Goal: Information Seeking & Learning: Find specific fact

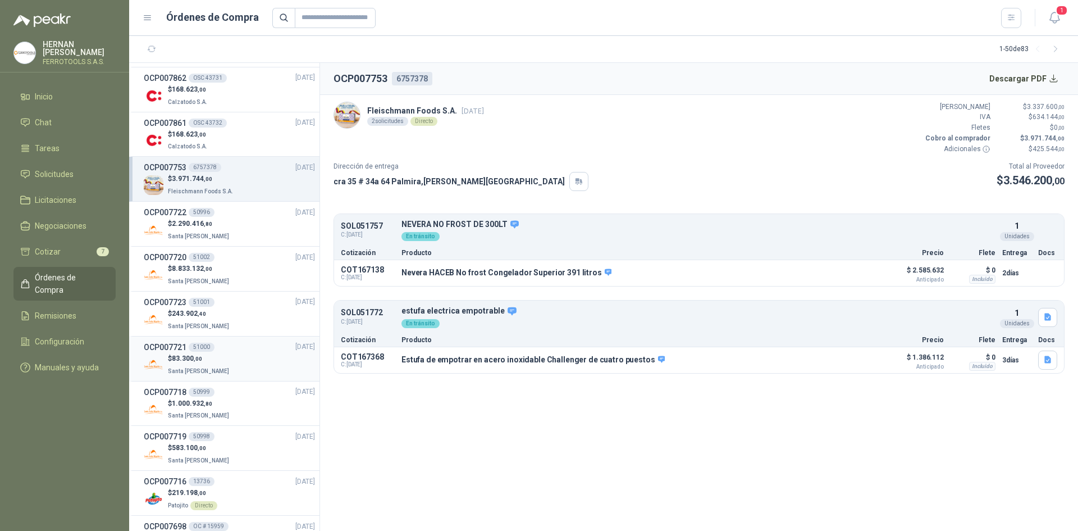
scroll to position [112, 0]
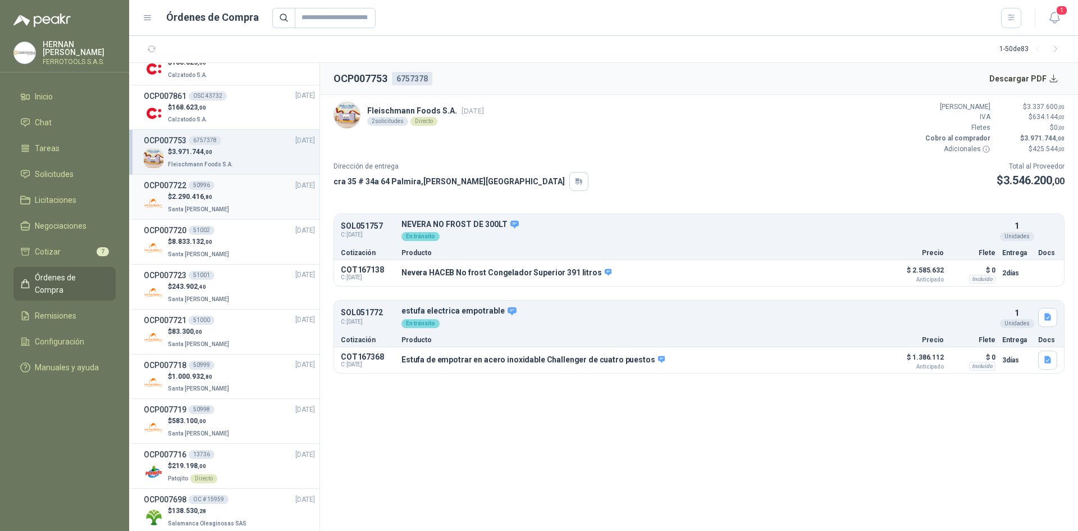
click at [235, 216] on li "OCP007722 50996 [DATE] $ 2.290.416 ,80 Santa [PERSON_NAME]" at bounding box center [224, 197] width 190 height 45
click at [235, 239] on div "$ 8.833.132 ,00 Santa [PERSON_NAME]" at bounding box center [229, 247] width 171 height 23
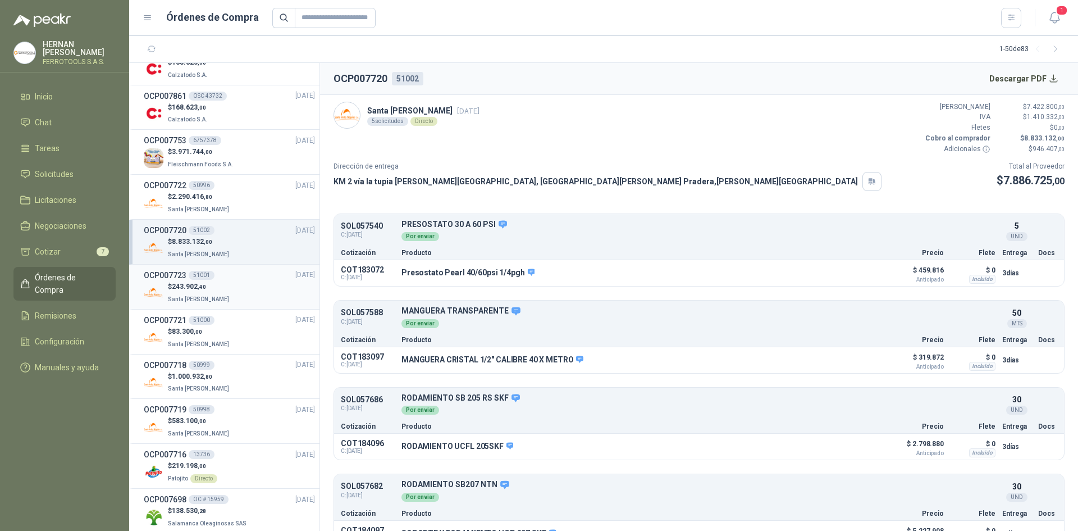
click at [231, 287] on div "$ 243.902 ,40 Santa [PERSON_NAME]" at bounding box center [229, 292] width 171 height 23
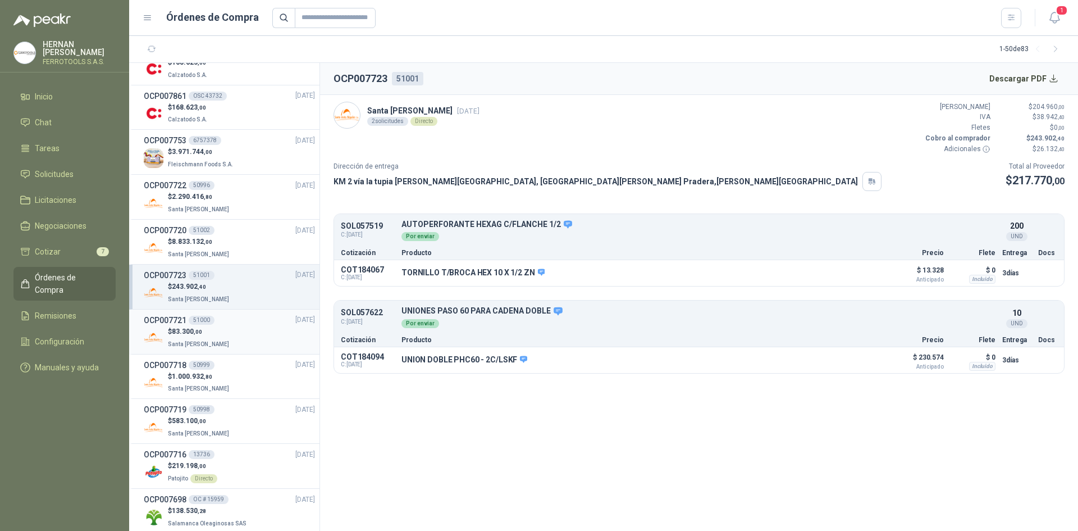
click at [229, 339] on div "$ 83.300 ,00 Santa [PERSON_NAME]" at bounding box center [229, 337] width 171 height 23
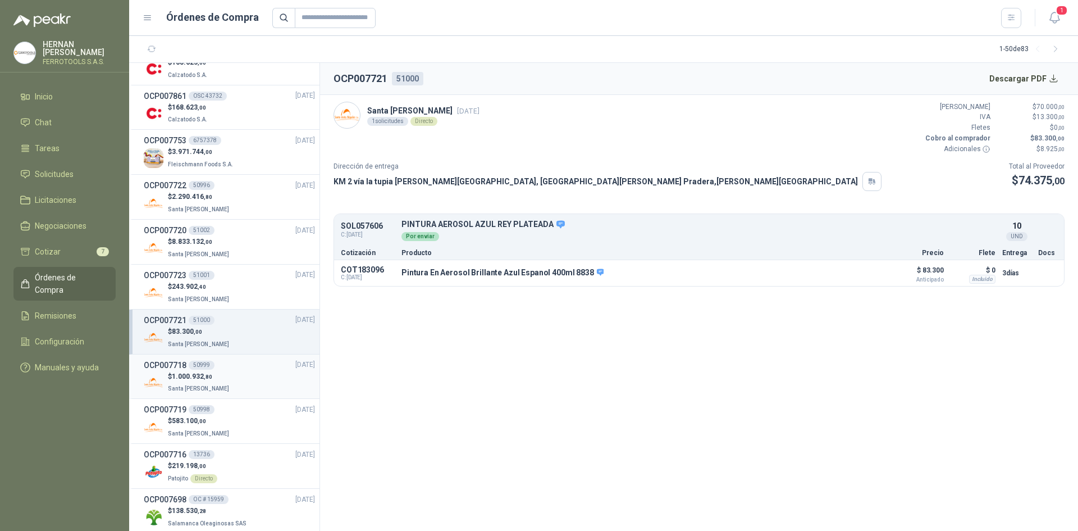
click at [229, 382] on div "$ 1.000.932 ,80 Santa [PERSON_NAME]" at bounding box center [229, 382] width 171 height 23
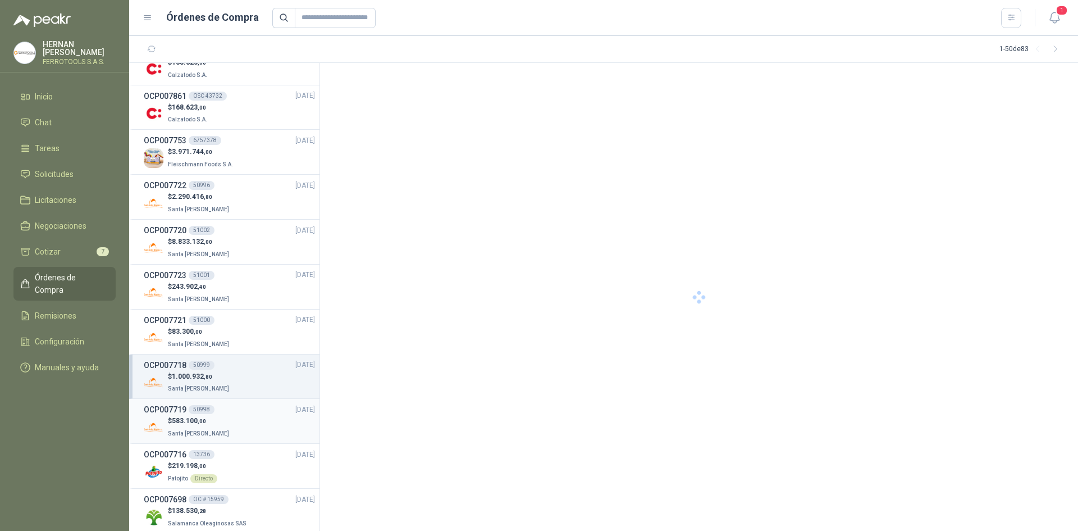
scroll to position [168, 0]
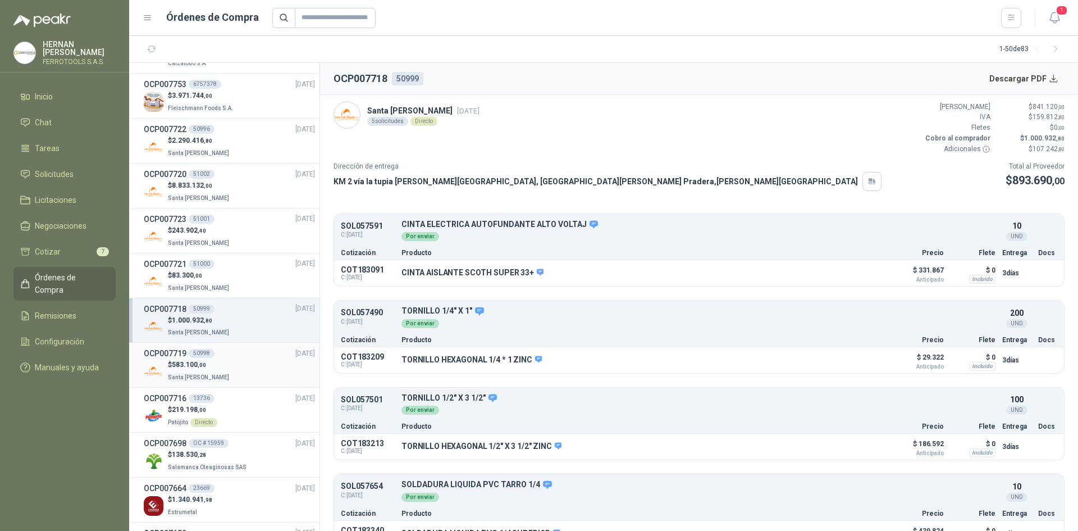
click at [232, 384] on li "OCP007719 50998 [DATE] $ 583.100 ,00 Santa [PERSON_NAME]" at bounding box center [224, 365] width 190 height 45
click at [231, 371] on div "$ 583.100 ,00 Santa [PERSON_NAME]" at bounding box center [229, 370] width 171 height 23
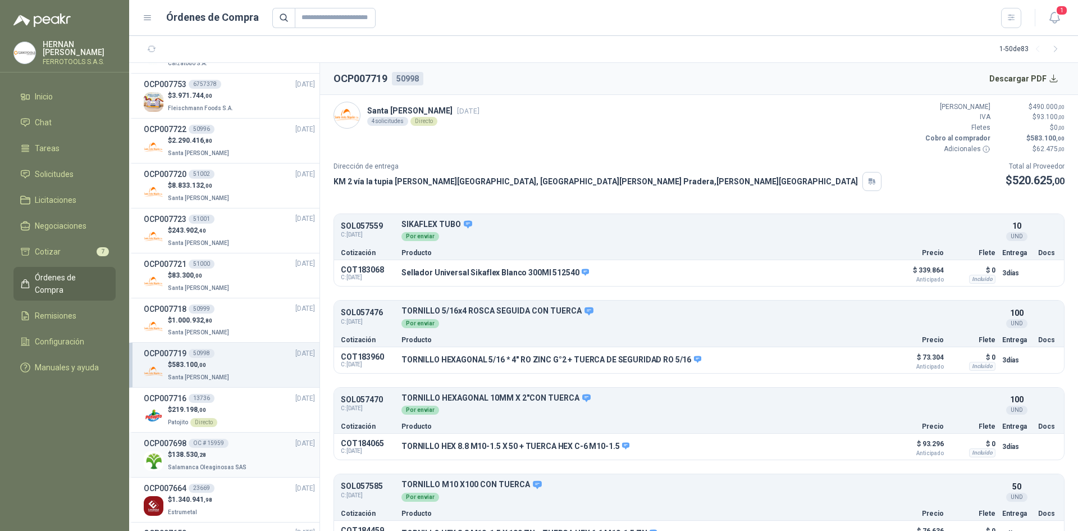
click at [227, 464] on span "Salamanca Oleaginosas SAS" at bounding box center [207, 467] width 79 height 6
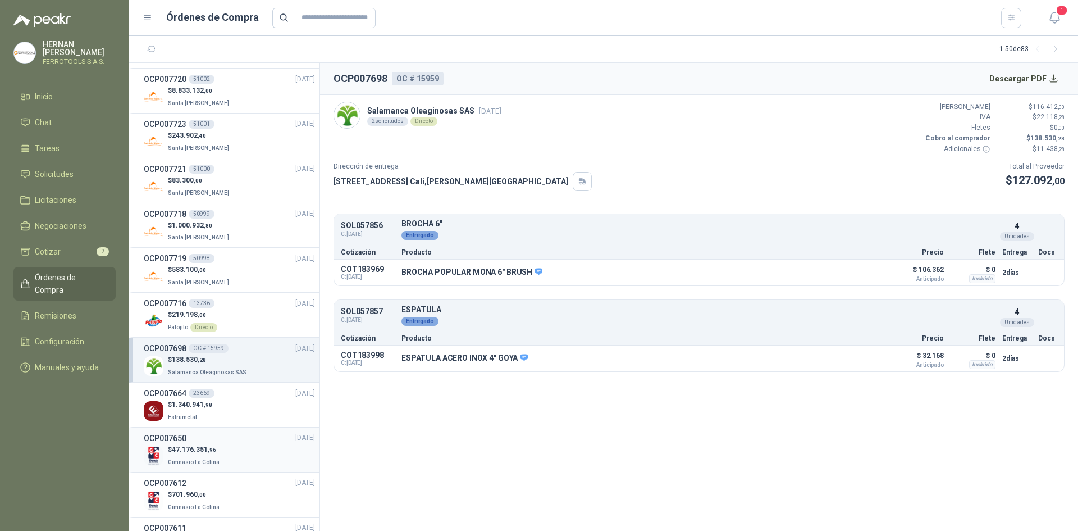
scroll to position [281, 0]
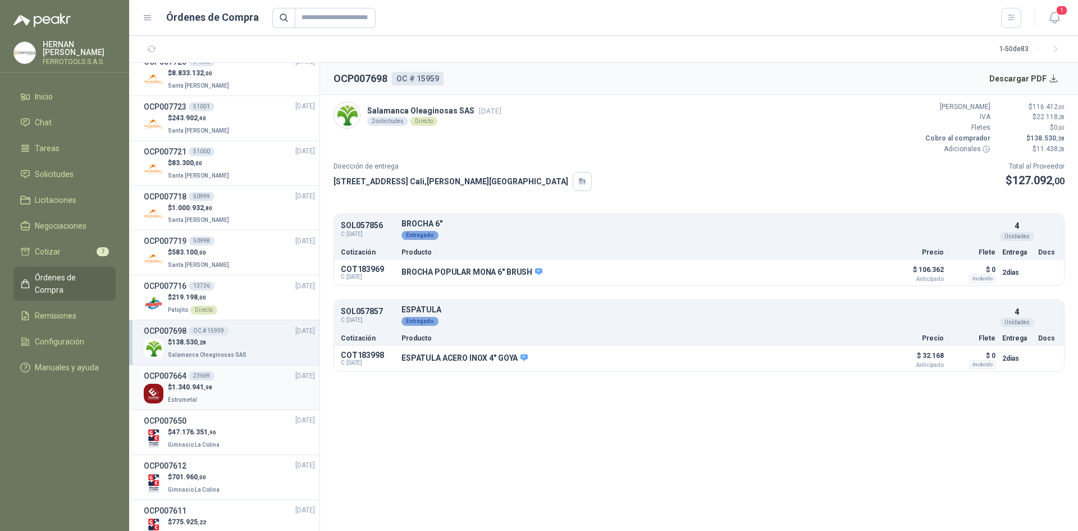
click at [239, 390] on div "$ 1.340.941 ,98 Estrumetal" at bounding box center [229, 393] width 171 height 23
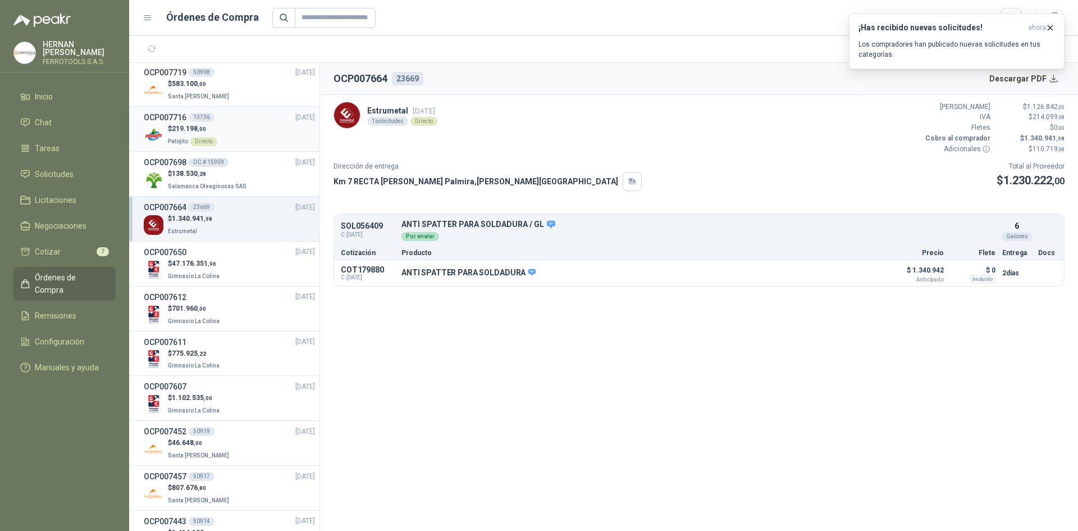
scroll to position [618, 0]
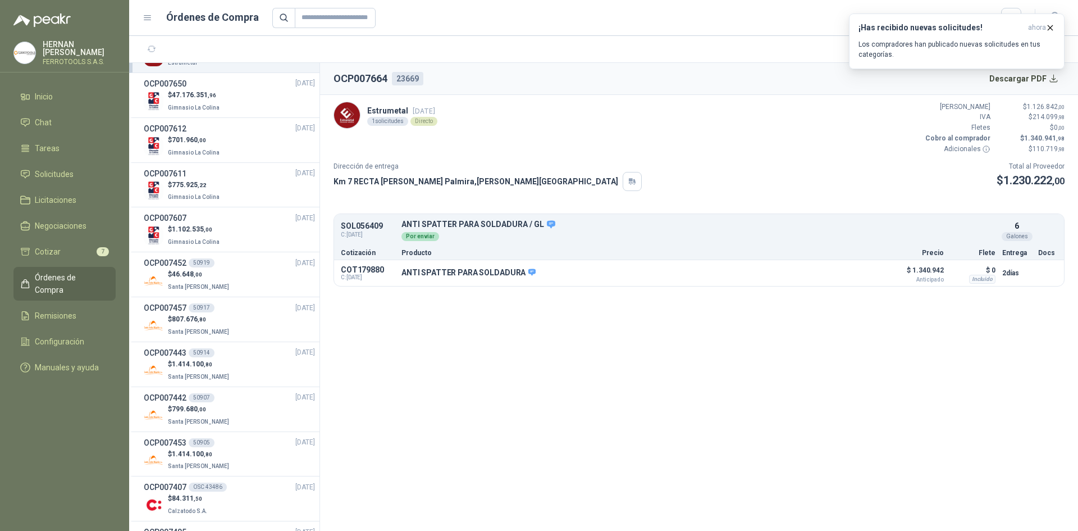
click at [207, 37] on section "1 - 50 de 83" at bounding box center [603, 49] width 949 height 27
click at [240, 106] on div "$ 47.176.351 ,96 Gimnasio La Colina" at bounding box center [229, 101] width 171 height 23
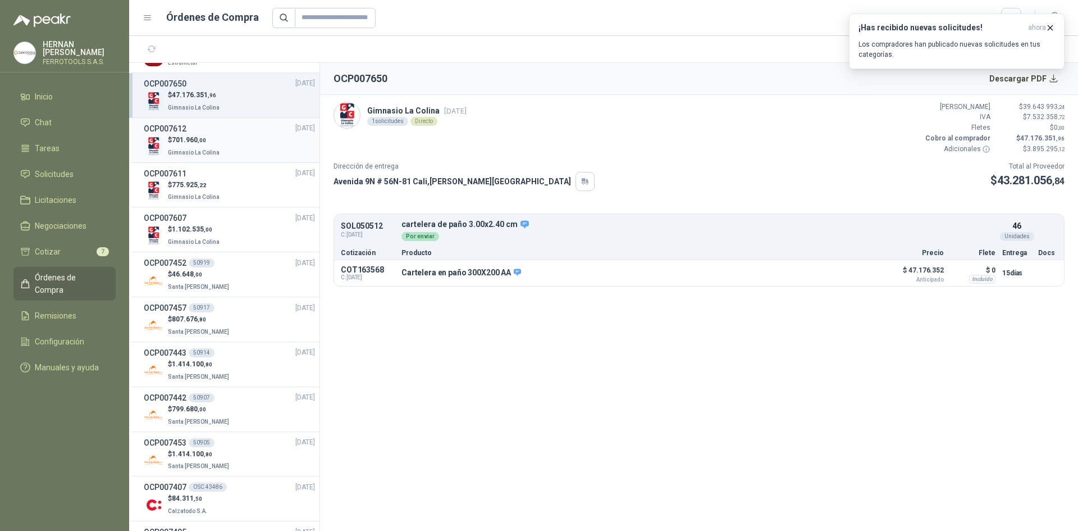
click at [243, 145] on div "$ 701.960 ,00 Gimnasio La Colina" at bounding box center [229, 146] width 171 height 23
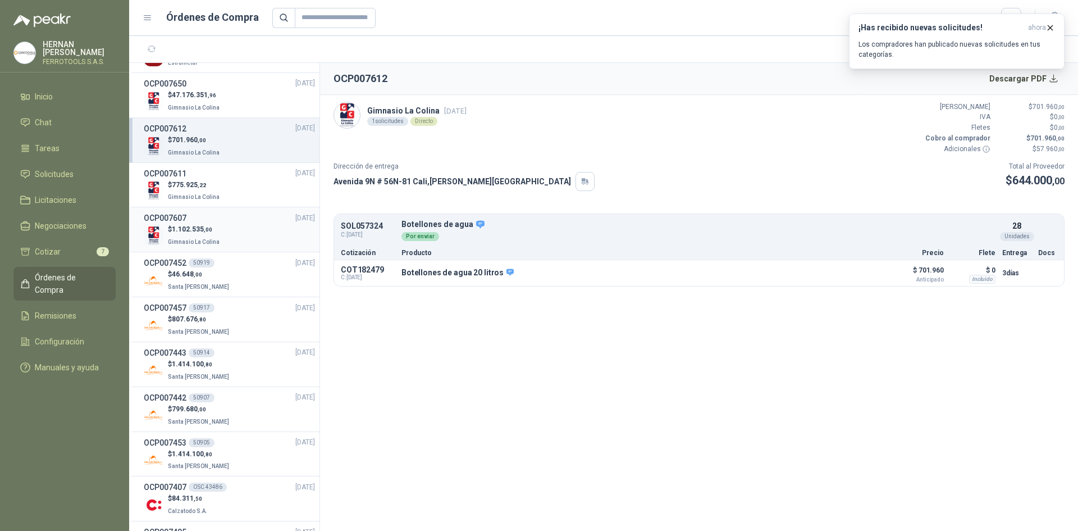
click at [235, 231] on div "$ 1.102.535 ,00 Gimnasio La Colina" at bounding box center [229, 235] width 171 height 23
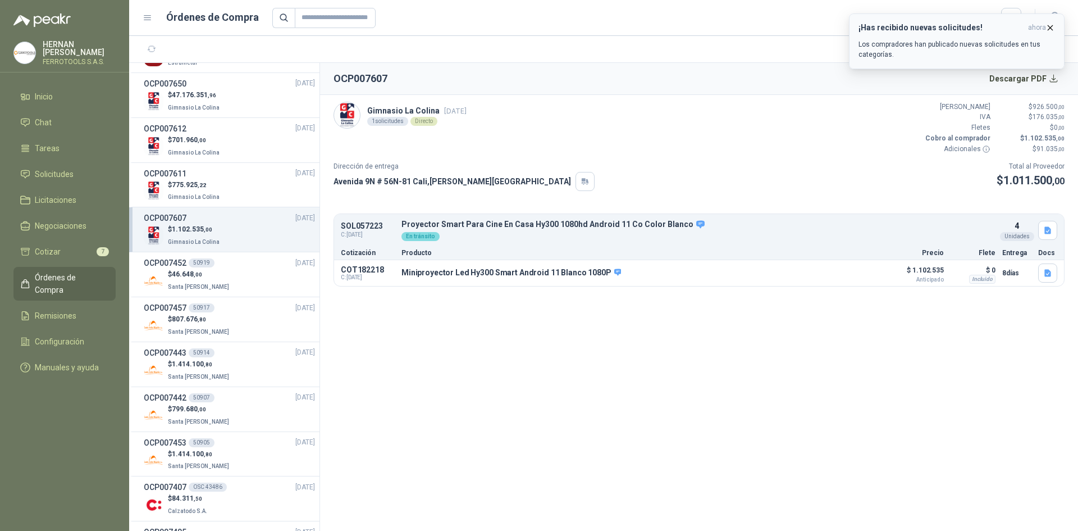
click at [1049, 31] on icon "button" at bounding box center [1051, 28] width 10 height 10
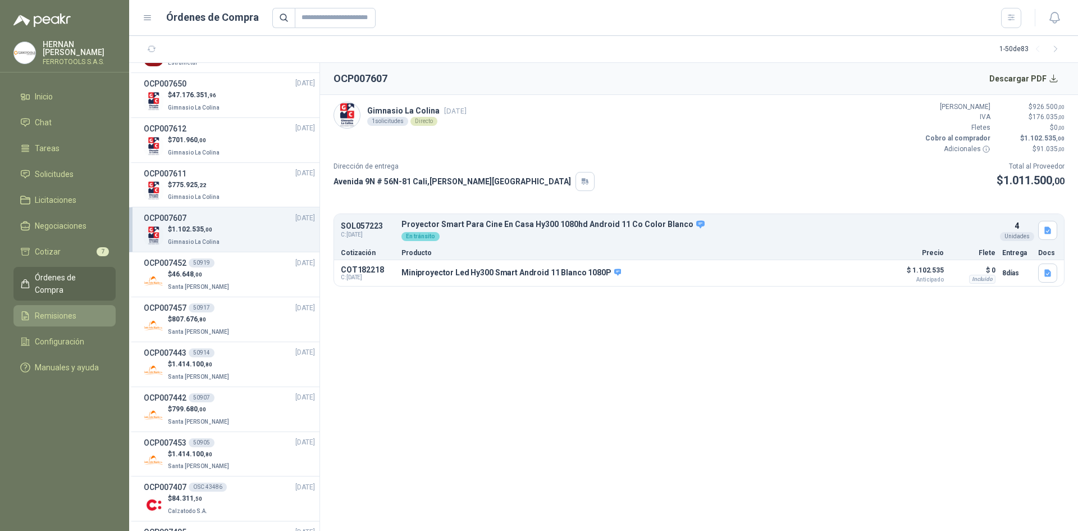
click at [75, 309] on span "Remisiones" at bounding box center [56, 315] width 42 height 12
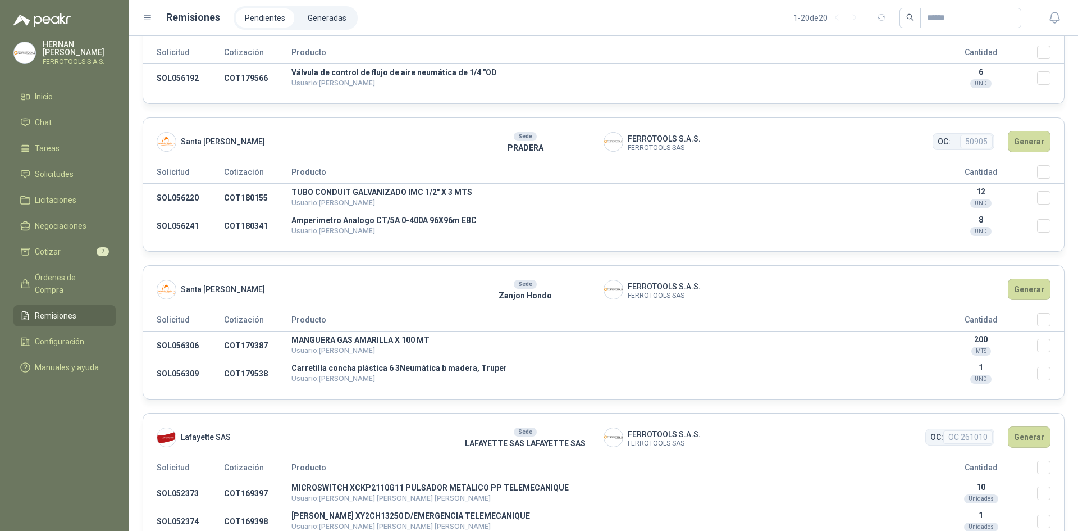
scroll to position [2445, 0]
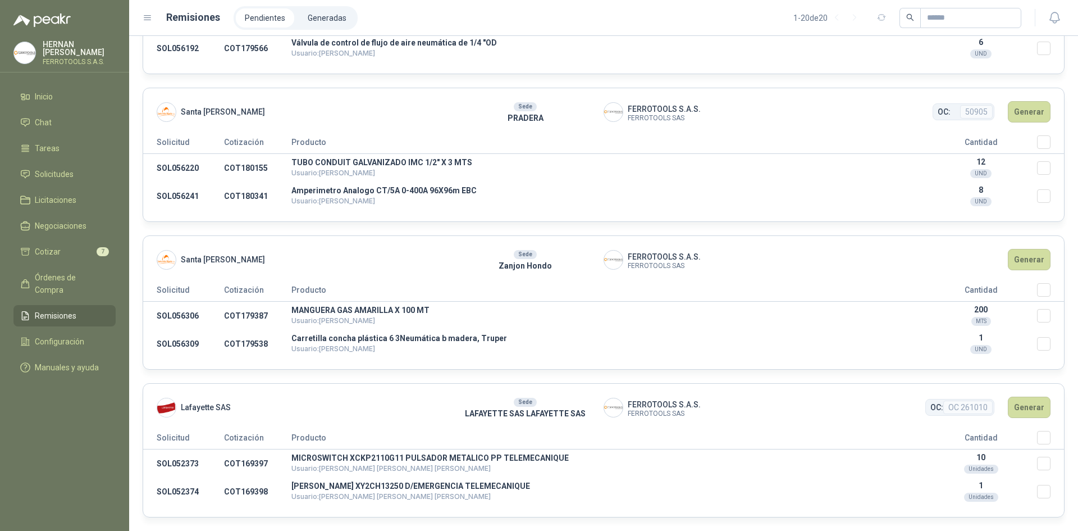
click at [249, 21] on li "Pendientes" at bounding box center [265, 17] width 58 height 19
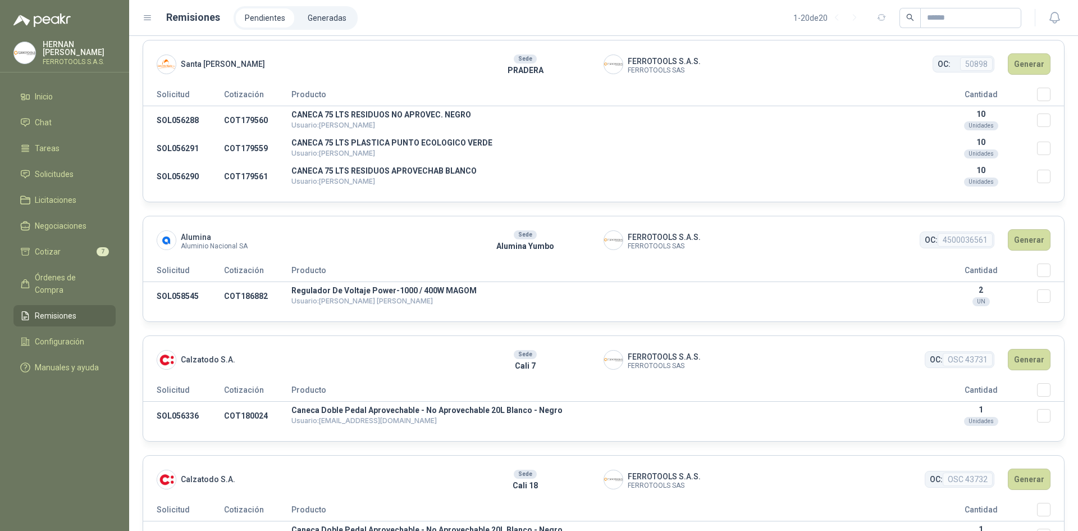
scroll to position [0, 0]
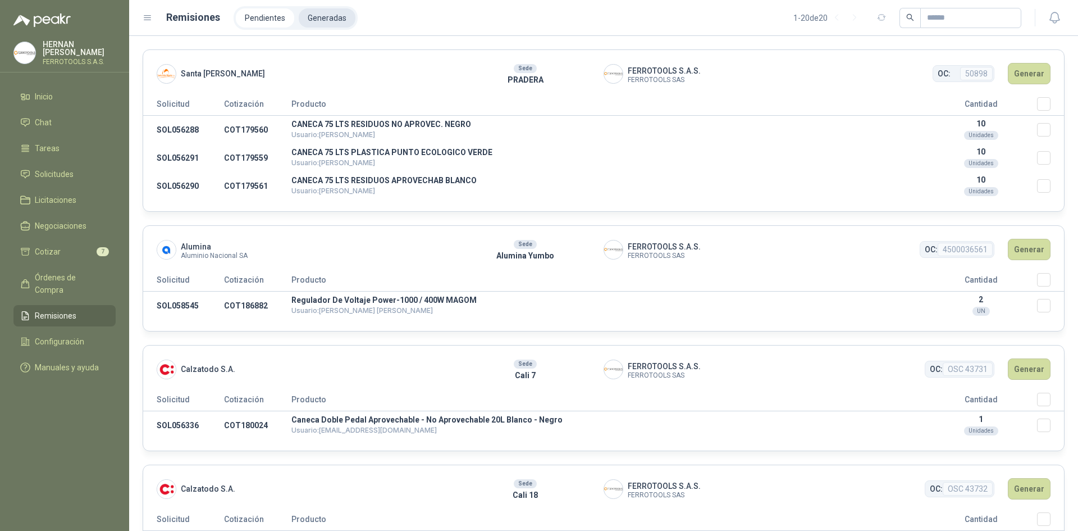
click at [309, 21] on li "Generadas" at bounding box center [327, 17] width 57 height 19
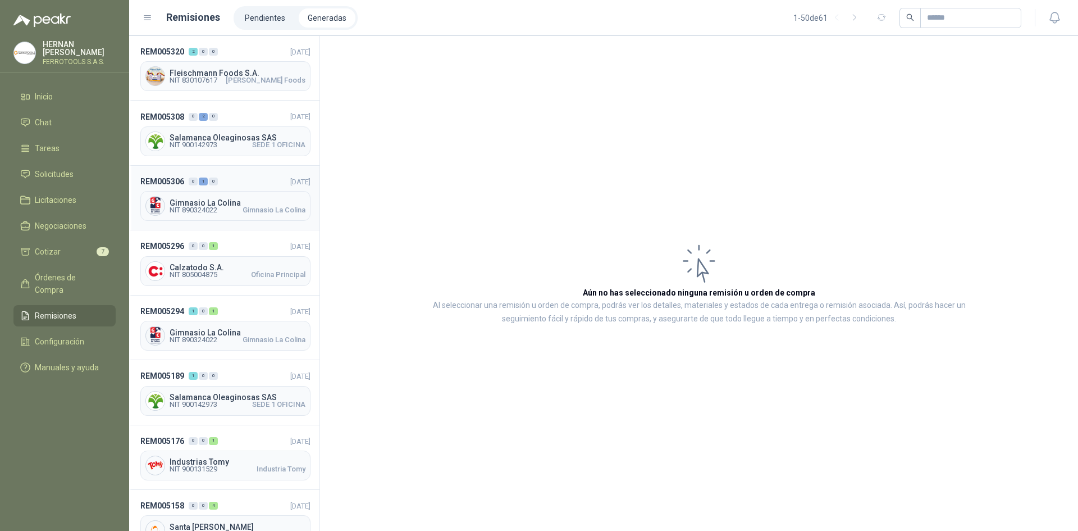
click at [250, 183] on header "REM005306 0 1 0 [DATE]" at bounding box center [225, 181] width 170 height 12
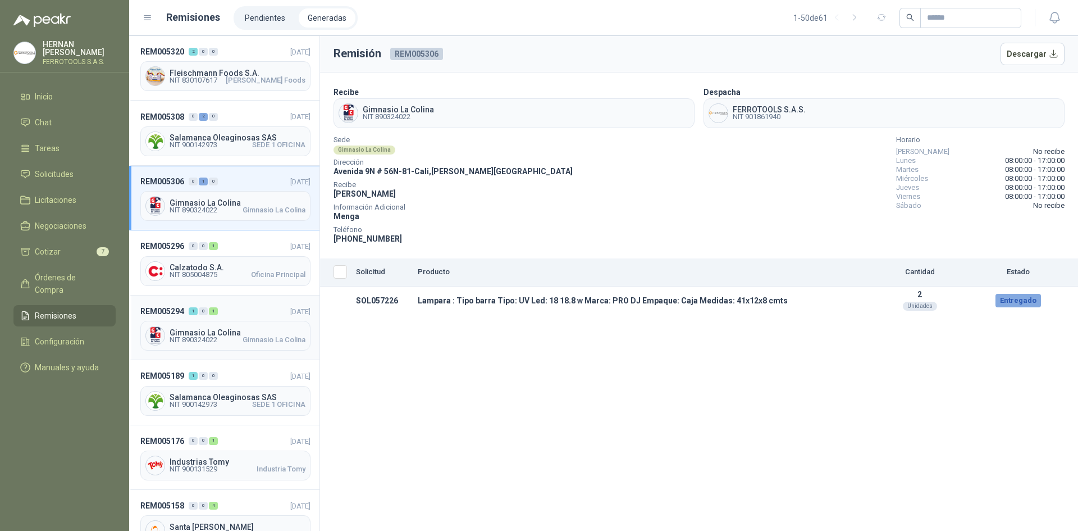
click at [247, 307] on header "REM005294 1 0 1 [DATE]" at bounding box center [225, 311] width 170 height 12
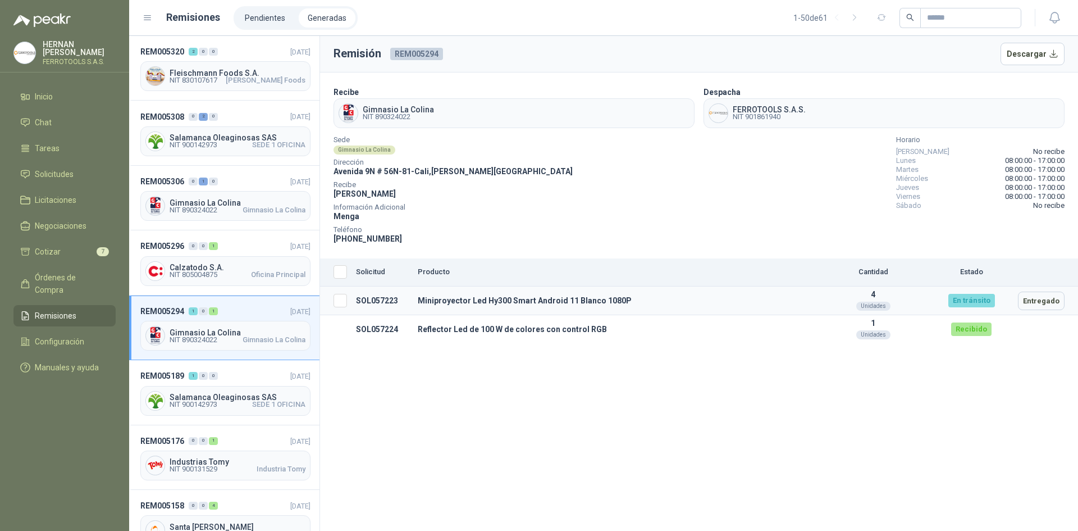
click at [332, 301] on td at bounding box center [335, 300] width 31 height 29
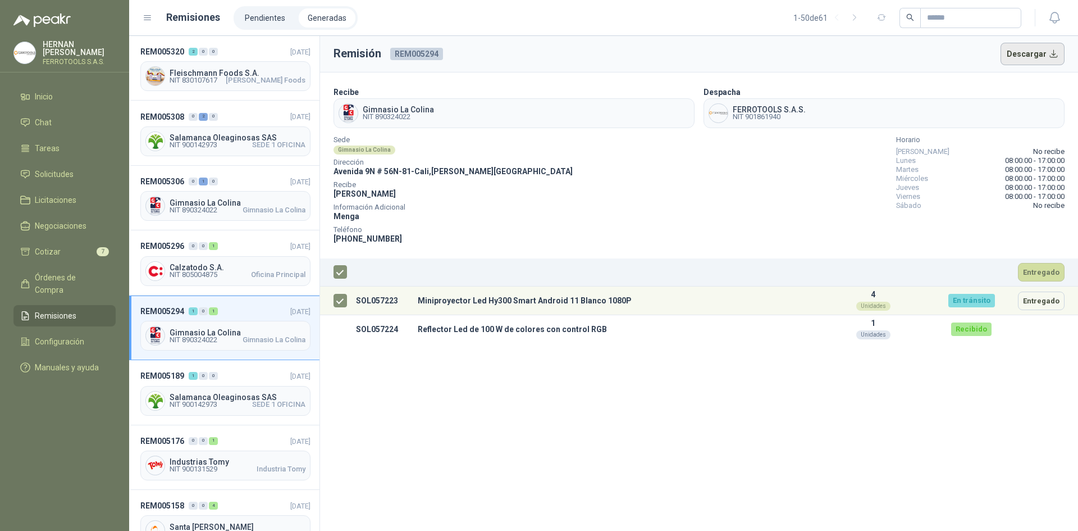
click at [1030, 54] on button "Descargar" at bounding box center [1033, 54] width 65 height 22
click at [243, 111] on header "REM005308 0 2 0 [DATE]" at bounding box center [225, 116] width 170 height 12
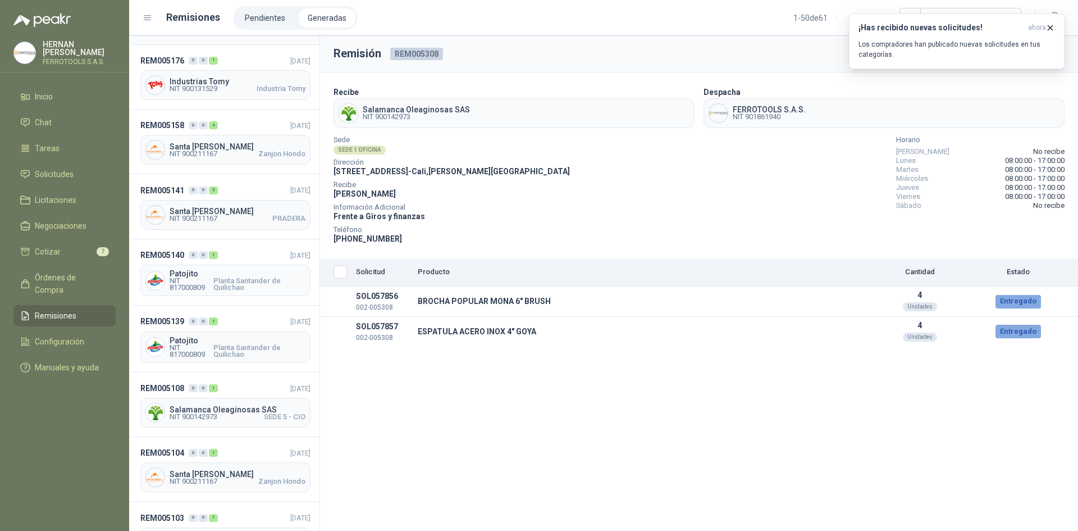
scroll to position [449, 0]
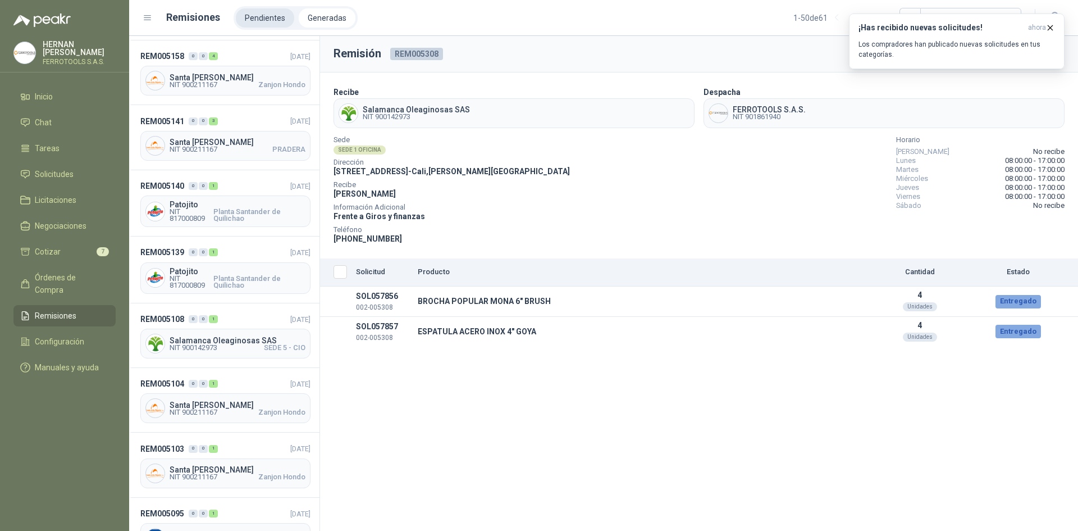
click at [263, 17] on li "Pendientes" at bounding box center [265, 17] width 58 height 19
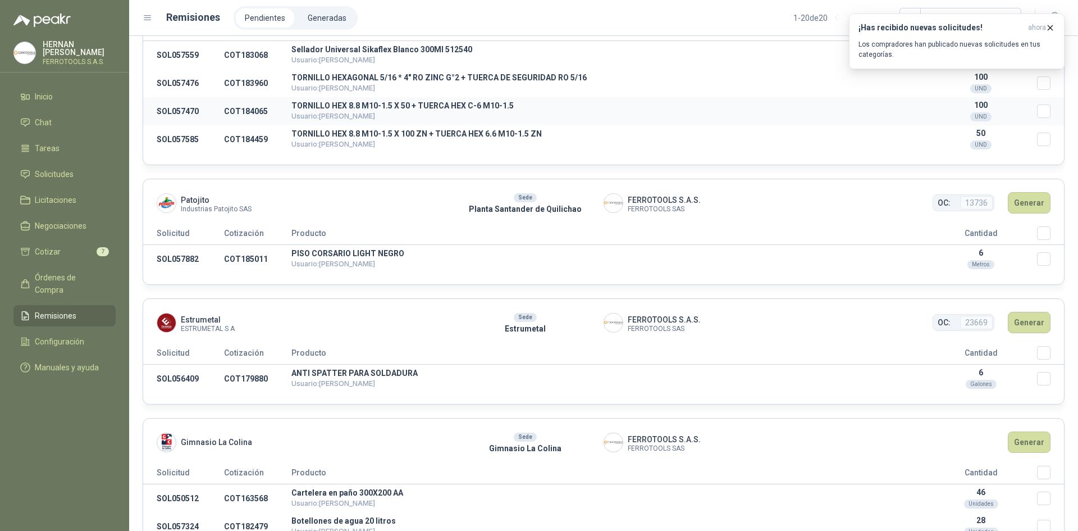
scroll to position [1516, 0]
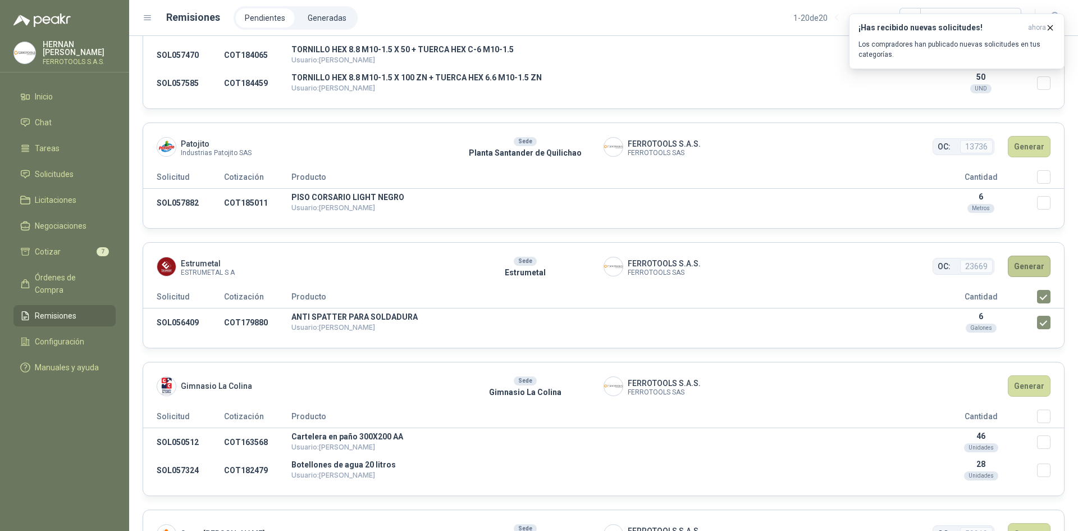
click at [1024, 267] on button "Generar" at bounding box center [1029, 266] width 43 height 21
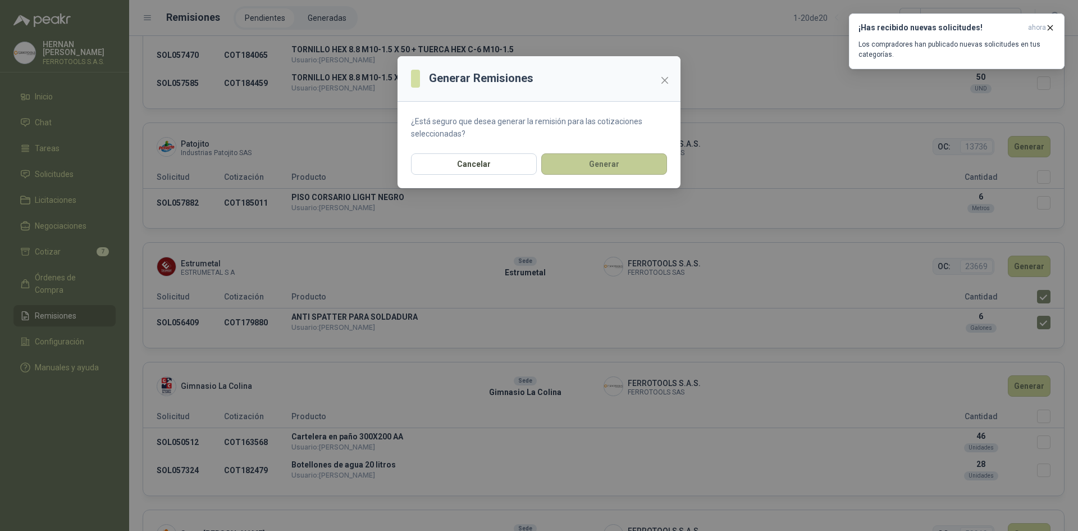
click at [626, 168] on button "Generar" at bounding box center [604, 163] width 126 height 21
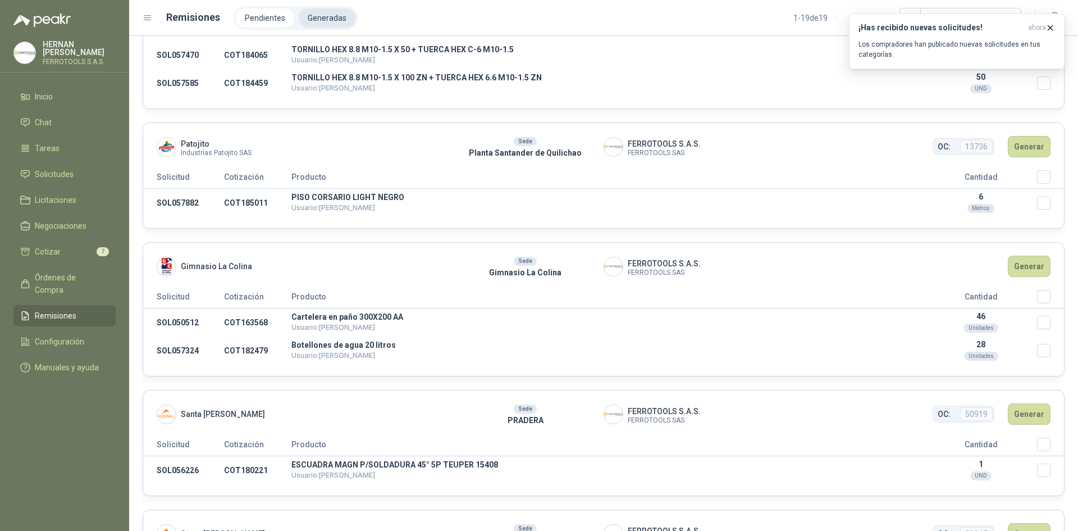
click at [327, 21] on li "Generadas" at bounding box center [327, 17] width 57 height 19
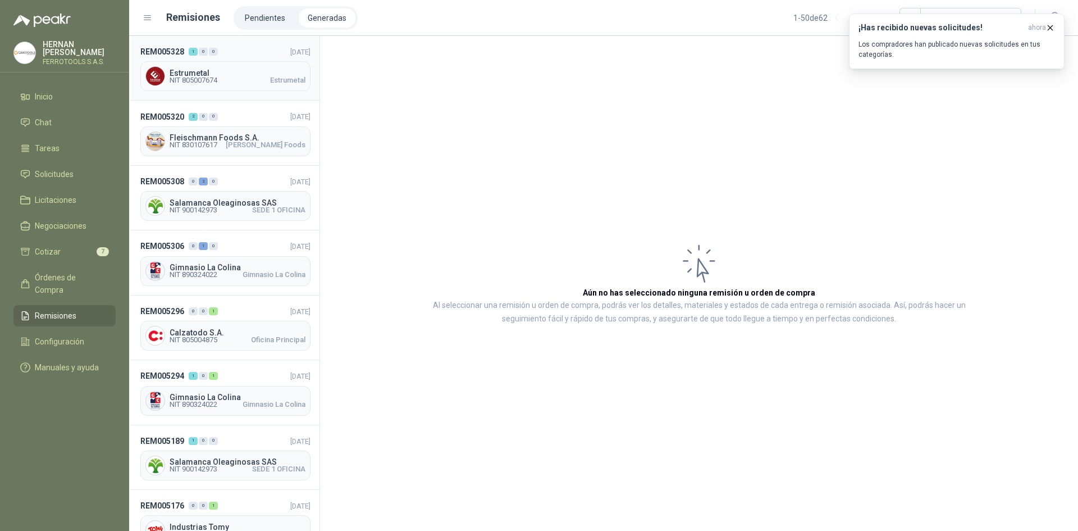
click at [233, 52] on header "REM005328 1 0 0 [DATE]" at bounding box center [225, 51] width 170 height 12
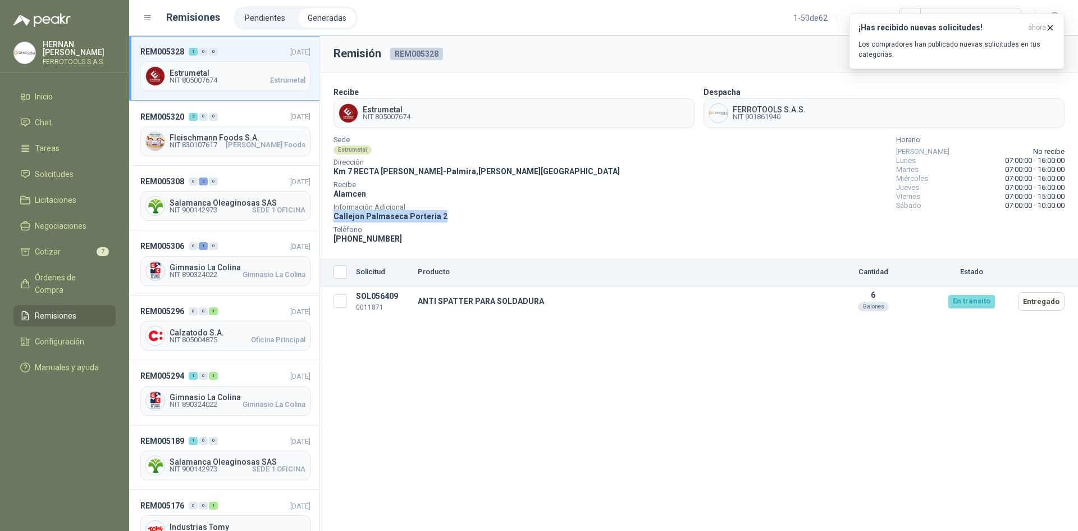
drag, startPoint x: 446, startPoint y: 213, endPoint x: 326, endPoint y: 213, distance: 120.2
click at [326, 213] on section "Recibe Estrumetal NIT 805007674 Despacha FERROTOOLS S.A.S. NIT 901861940 Sede E…" at bounding box center [699, 165] width 758 height 186
copy span "Callejon Palmaseca Porteria 2"
click at [522, 227] on span "Teléfono" at bounding box center [477, 230] width 286 height 6
click at [1052, 29] on icon "button" at bounding box center [1050, 27] width 4 height 4
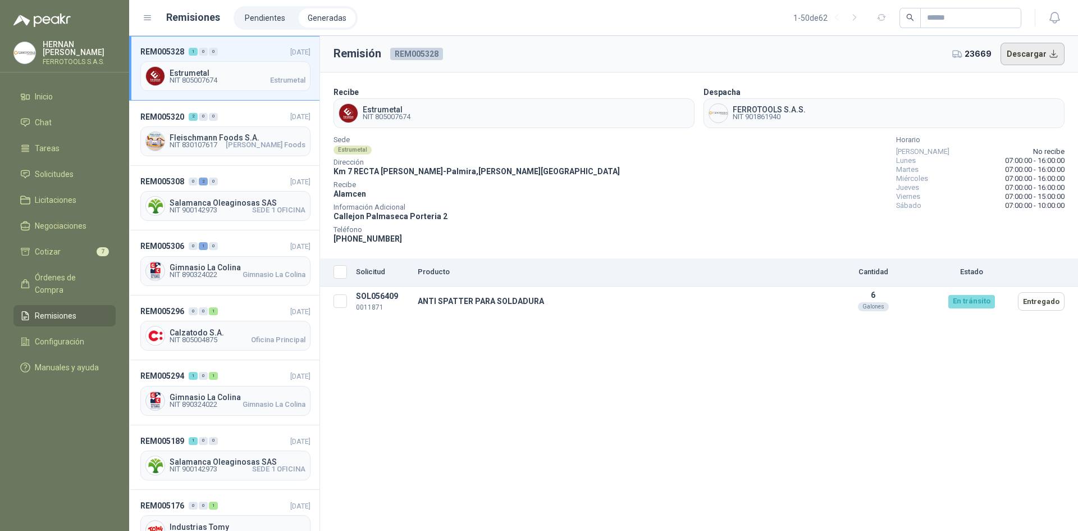
click at [1016, 55] on button "Descargar" at bounding box center [1033, 54] width 65 height 22
drag, startPoint x: 333, startPoint y: 171, endPoint x: 519, endPoint y: 183, distance: 186.3
click at [519, 183] on section "Recibe Estrumetal NIT 805007674 Despacha FERROTOOLS S.A.S. NIT 901861940 Sede E…" at bounding box center [699, 165] width 758 height 186
click at [518, 180] on div "Sede Estrumetal Dirección Km 7 RECTA [PERSON_NAME][GEOGRAPHIC_DATA] - [PERSON_N…" at bounding box center [477, 191] width 286 height 108
drag, startPoint x: 526, startPoint y: 175, endPoint x: 336, endPoint y: 176, distance: 189.8
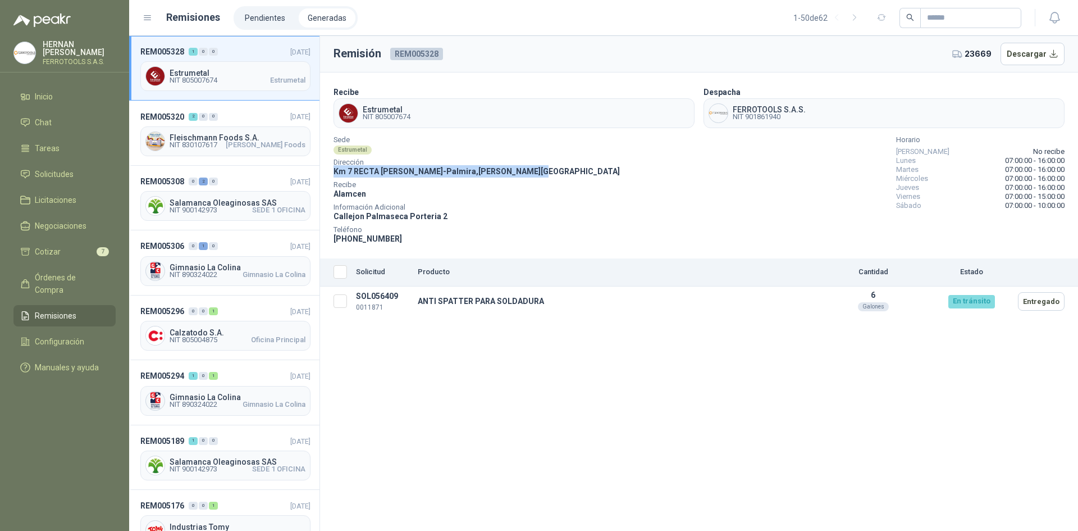
click at [336, 176] on div "Sede Estrumetal Dirección Km 7 RECTA [GEOGRAPHIC_DATA][PERSON_NAME][GEOGRAPHIC_…" at bounding box center [699, 191] width 731 height 108
copy span "Km 7 RECTA [PERSON_NAME] - [PERSON_NAME] , [PERSON_NAME][GEOGRAPHIC_DATA]"
click at [586, 161] on div "Sede Estrumetal Dirección Km 7 RECTA [GEOGRAPHIC_DATA][PERSON_NAME][GEOGRAPHIC_…" at bounding box center [699, 191] width 731 height 108
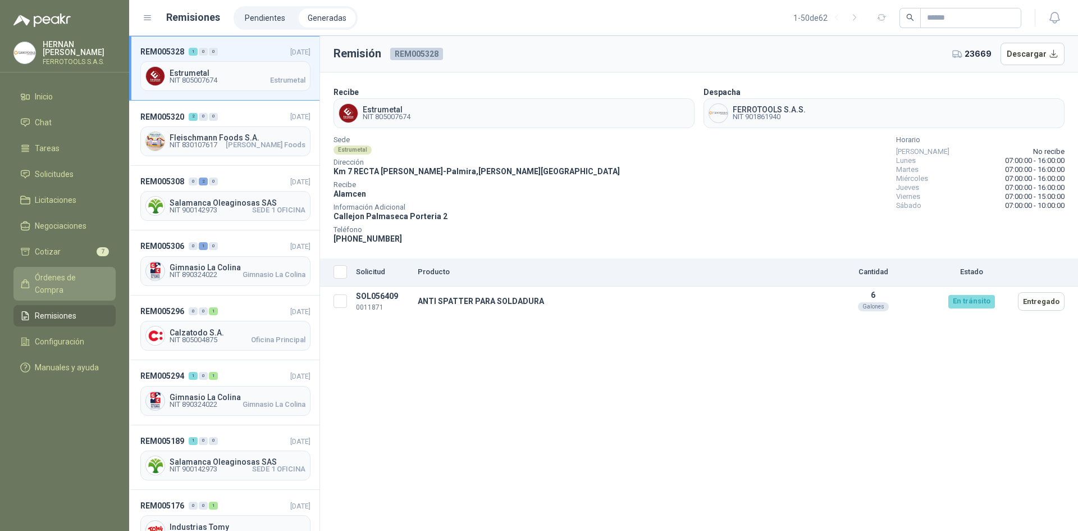
click at [81, 278] on span "Órdenes de Compra" at bounding box center [70, 283] width 70 height 25
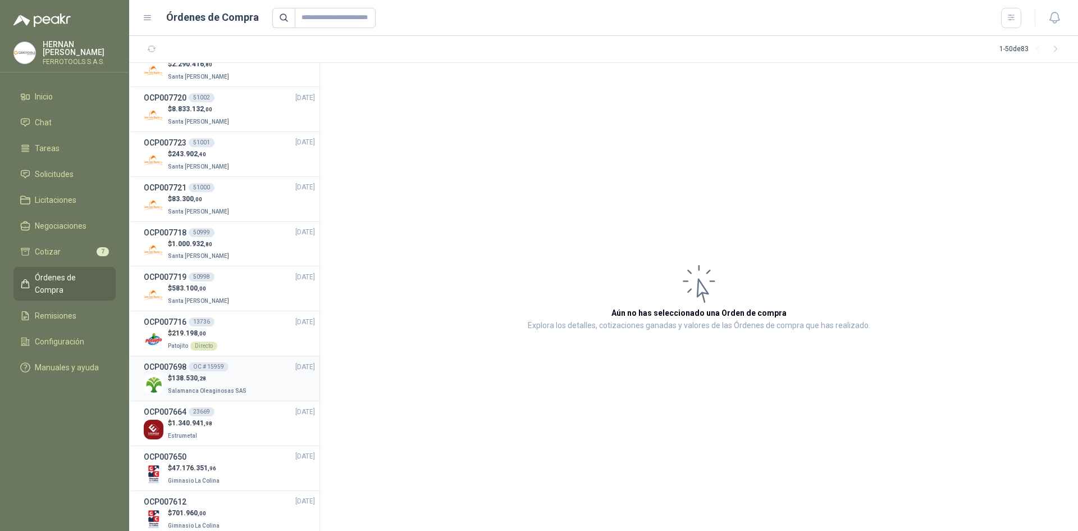
scroll to position [281, 0]
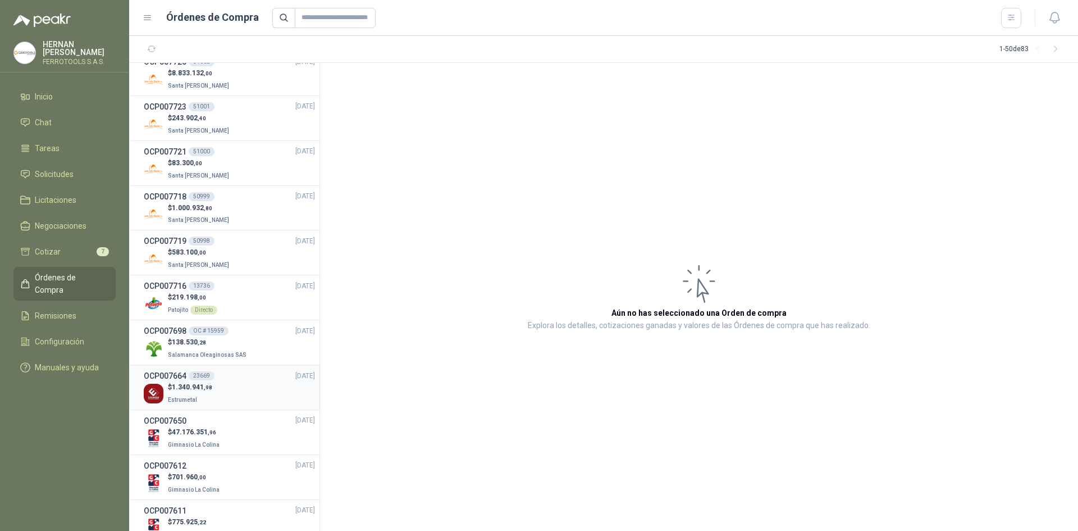
click at [255, 377] on div "OCP007664 23669 [DATE]" at bounding box center [229, 376] width 171 height 12
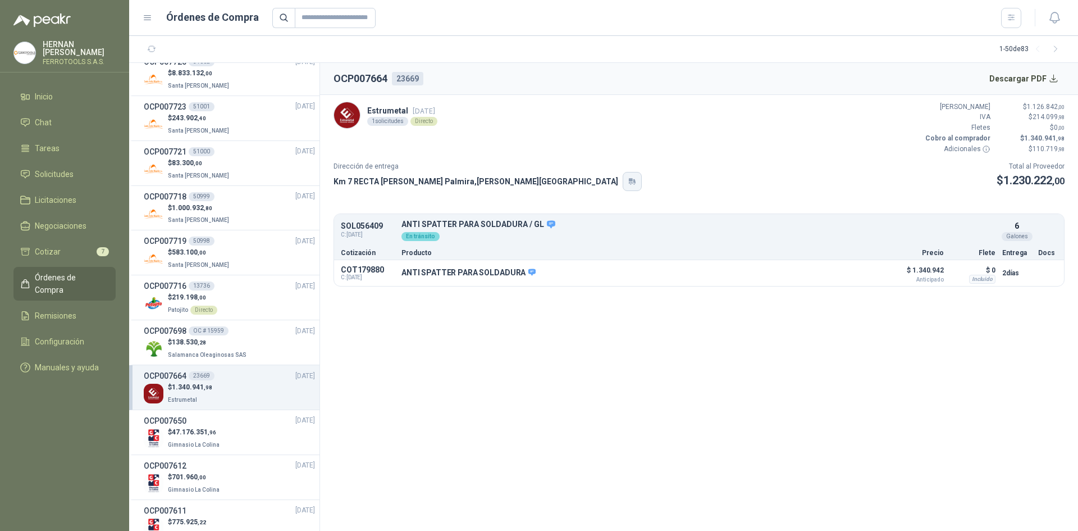
click at [629, 179] on icon "button" at bounding box center [631, 179] width 4 height 3
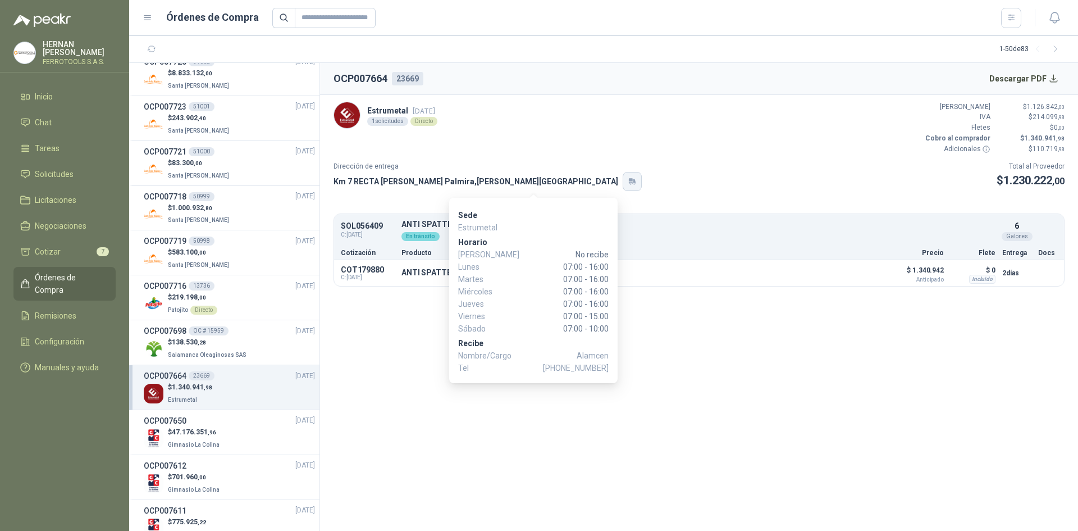
click at [623, 175] on button "button" at bounding box center [632, 181] width 19 height 19
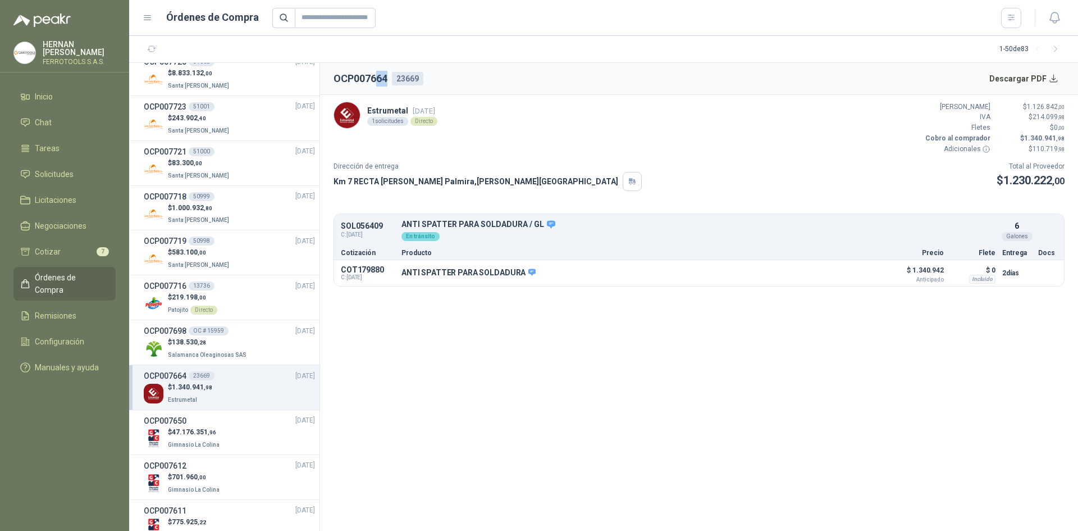
drag, startPoint x: 377, startPoint y: 80, endPoint x: 389, endPoint y: 75, distance: 12.6
click at [389, 75] on div "OCP007664 23669" at bounding box center [379, 79] width 90 height 16
drag, startPoint x: 340, startPoint y: 179, endPoint x: 518, endPoint y: 181, distance: 178.0
click at [518, 181] on article "Estrumetal [DATE] 1 solicitudes Directo Valor Bruto $ 1.126.842 ,00 IVA $ 214.0…" at bounding box center [699, 194] width 758 height 199
copy p "Km 7 RECTA [PERSON_NAME] [PERSON_NAME] , [PERSON_NAME][GEOGRAPHIC_DATA]"
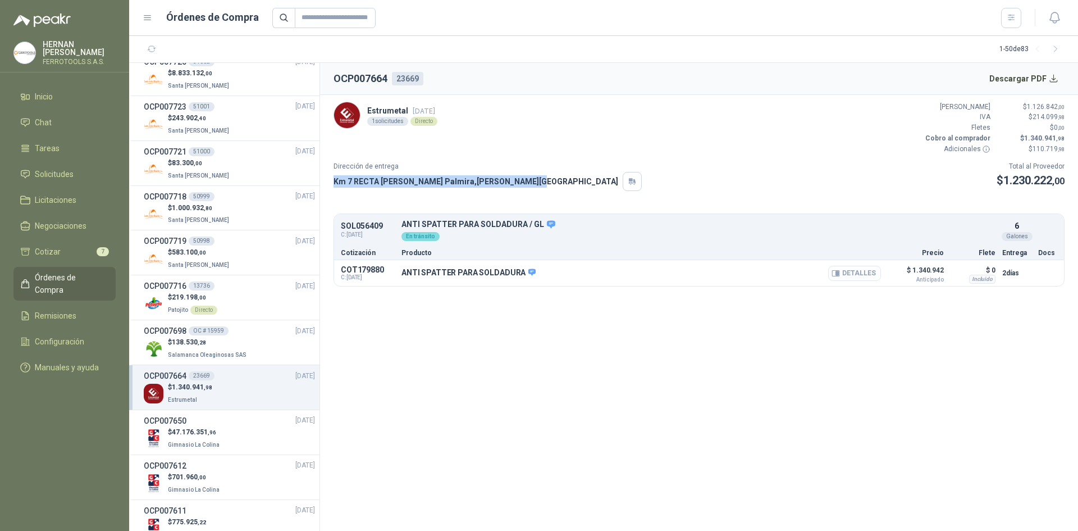
click at [843, 278] on button "Detalles" at bounding box center [854, 273] width 53 height 15
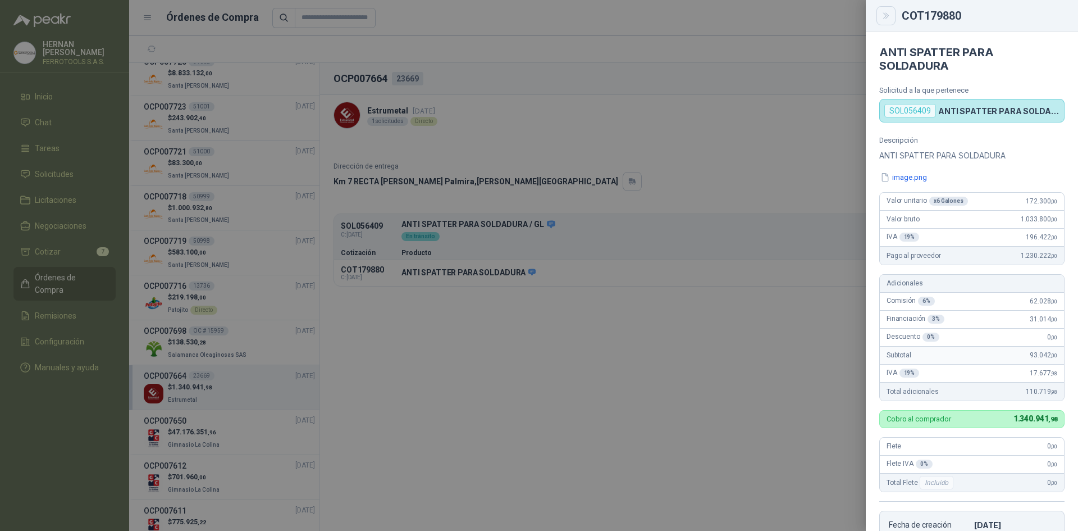
click at [892, 16] on button "Close" at bounding box center [886, 15] width 19 height 19
